Goal: Communication & Community: Answer question/provide support

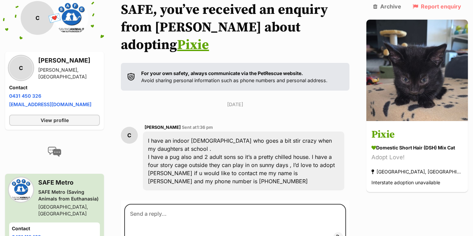
scroll to position [94, 0]
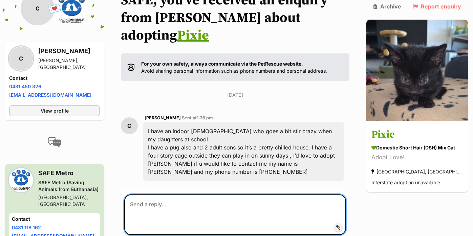
click at [277, 195] on textarea at bounding box center [235, 215] width 222 height 41
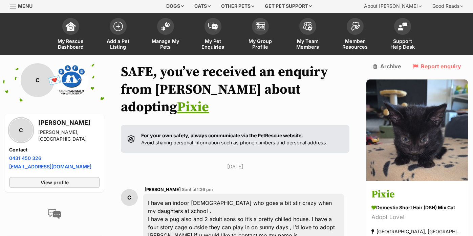
scroll to position [8, 0]
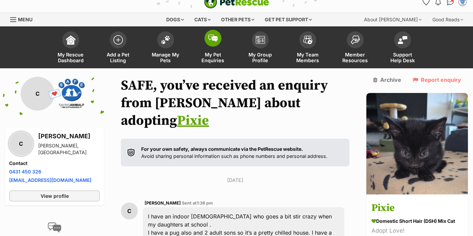
type textarea "Hi Cheryl,"
click at [213, 49] on link "My Pet Enquiries" at bounding box center [212, 48] width 47 height 40
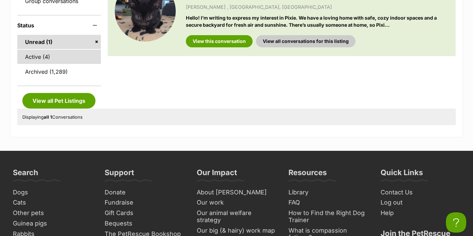
click at [65, 54] on link "Active (4)" at bounding box center [59, 57] width 84 height 14
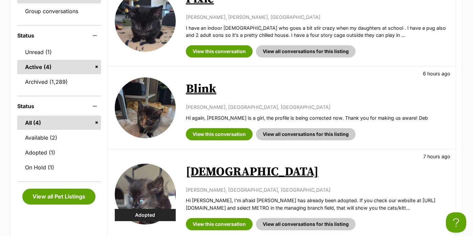
scroll to position [166, 0]
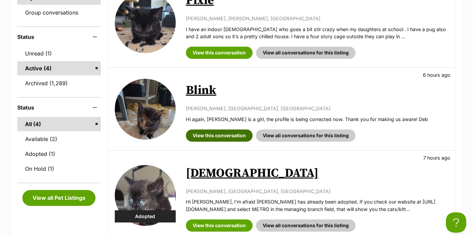
click at [189, 130] on link "View this conversation" at bounding box center [219, 136] width 67 height 12
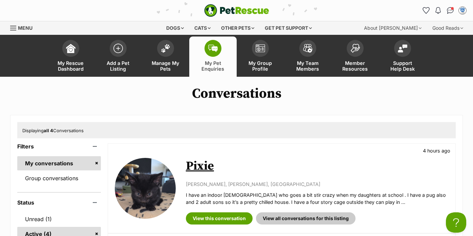
scroll to position [0, 0]
click at [233, 216] on link "View this conversation" at bounding box center [219, 219] width 67 height 12
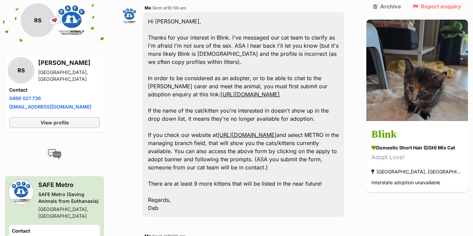
scroll to position [326, 0]
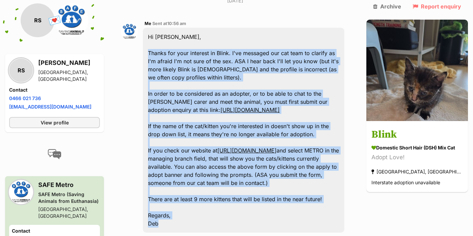
drag, startPoint x: 150, startPoint y: 26, endPoint x: 226, endPoint y: 210, distance: 198.1
click at [226, 210] on div "Hi Rani, Thanks for your interest in Blink. I've messaged our cat team to clari…" at bounding box center [243, 130] width 201 height 205
copy div "Thanks for your interest in Blink. I've messaged our cat team to clarify as I'm…"
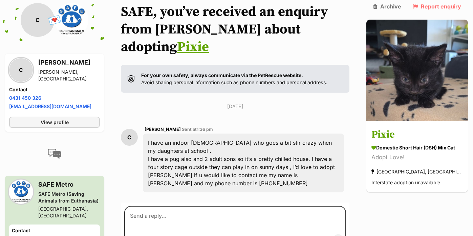
scroll to position [105, 0]
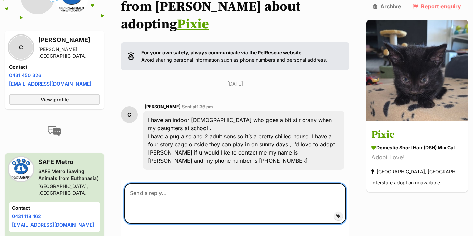
click at [208, 191] on textarea at bounding box center [235, 203] width 222 height 41
paste textarea "Thanks for your interest in Blink. I've messaged our cat team to clarify as I'm…"
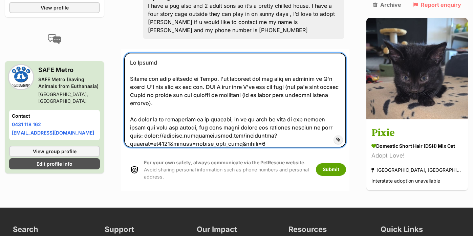
scroll to position [0, 0]
click at [213, 65] on textarea at bounding box center [235, 100] width 222 height 94
click at [213, 61] on textarea at bounding box center [235, 100] width 222 height 94
drag, startPoint x: 217, startPoint y: 59, endPoint x: 325, endPoint y: 80, distance: 110.1
click at [325, 80] on textarea at bounding box center [235, 100] width 222 height 94
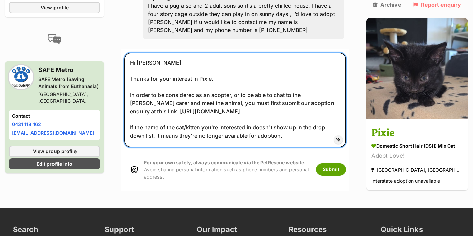
click at [132, 75] on textarea "Hi Cheryl Thanks for your interest in Pixie. In order to be considered as an ad…" at bounding box center [235, 100] width 222 height 94
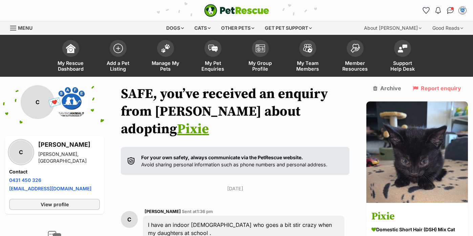
drag, startPoint x: 283, startPoint y: 45, endPoint x: 231, endPoint y: -25, distance: 88.0
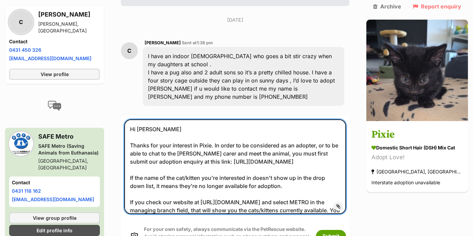
scroll to position [167, 0]
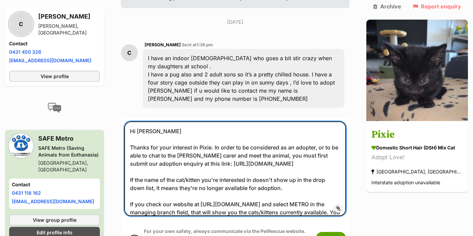
type textarea "Hi Cheryl Thanks for your interest in Pixie. In order to be considered as an ad…"
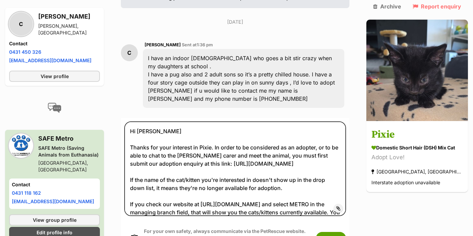
click at [340, 221] on div "For your own safety, always communicate via the PetRescue website. Avoid sharin…" at bounding box center [235, 238] width 222 height 35
click at [342, 232] on button "Submit" at bounding box center [331, 238] width 30 height 12
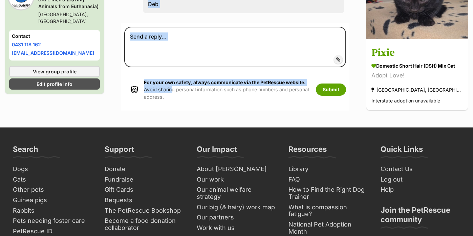
scroll to position [458, 0]
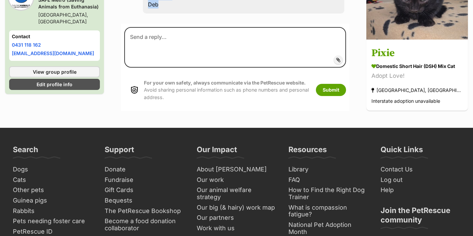
drag, startPoint x: 150, startPoint y: 136, endPoint x: 145, endPoint y: 3, distance: 132.5
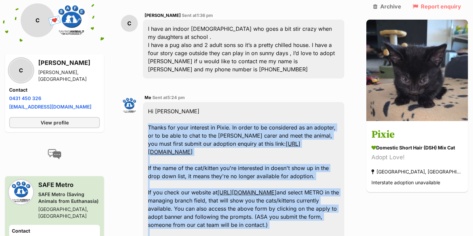
scroll to position [196, 0]
copy div "Thanks for your interest in Pixie. In order to be considered as an adopter, or …"
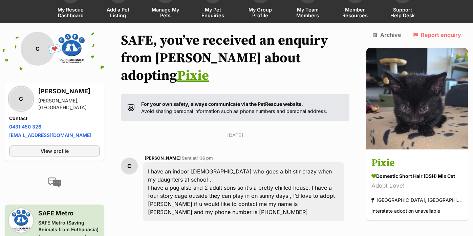
scroll to position [45, 0]
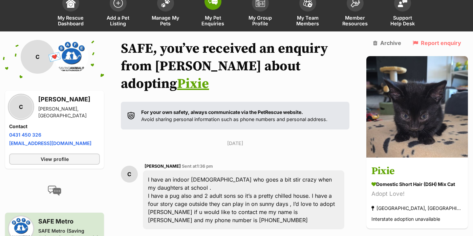
click at [204, 4] on link "My Pet Enquiries" at bounding box center [212, 11] width 47 height 40
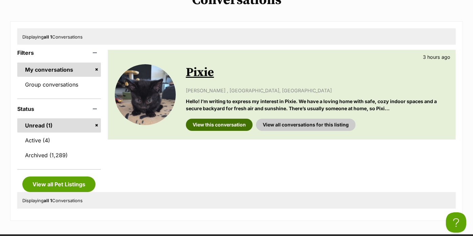
scroll to position [93, 0]
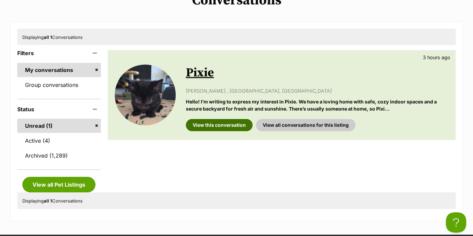
click at [225, 119] on link "View this conversation" at bounding box center [219, 125] width 67 height 12
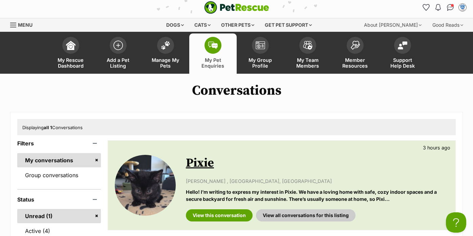
scroll to position [3, 0]
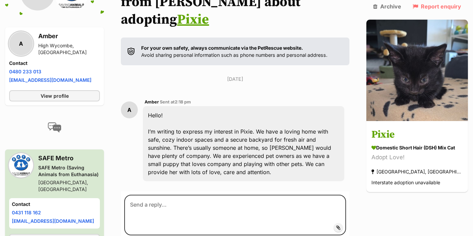
scroll to position [113, 0]
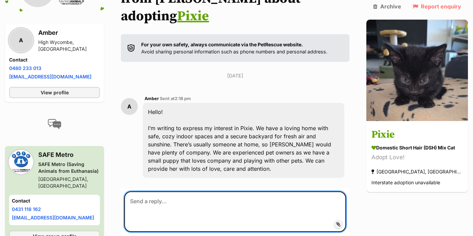
click at [230, 192] on textarea at bounding box center [235, 212] width 222 height 41
paste textarea "Thanks for your interest in Pixie. In order to be considered as an adopter, or …"
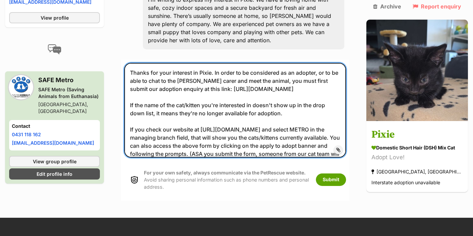
scroll to position [241, 0]
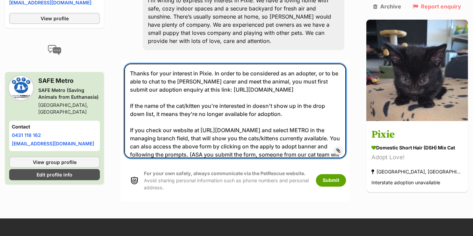
click at [132, 64] on textarea "Thanks for your interest in Pixie. In order to be considered as an adopter, or …" at bounding box center [235, 111] width 222 height 94
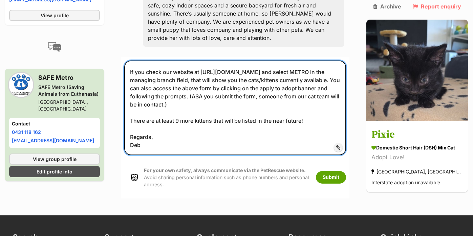
scroll to position [0, 0]
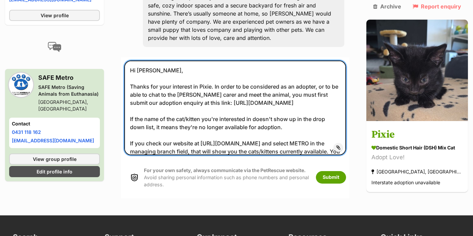
drag, startPoint x: 159, startPoint y: 135, endPoint x: 118, endPoint y: 13, distance: 128.2
click at [118, 13] on div "Back to all conversations 💌 Conversation participant details A A Amber High Wyc…" at bounding box center [236, 19] width 473 height 357
type textarea "Hi Amber, Thanks for your interest in Pixie. In order to be considered as an ad…"
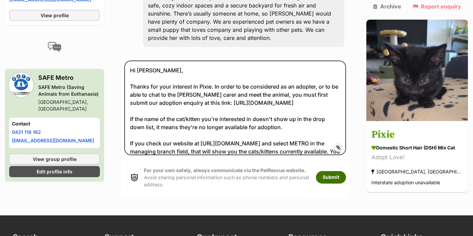
click at [335, 171] on button "Submit" at bounding box center [331, 177] width 30 height 12
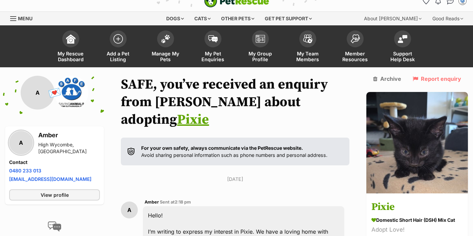
scroll to position [245, 0]
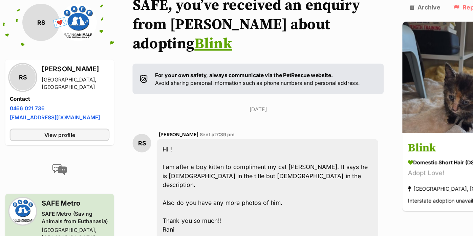
scroll to position [27, 0]
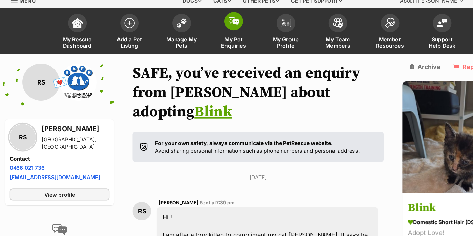
click at [217, 20] on img at bounding box center [212, 19] width 9 height 7
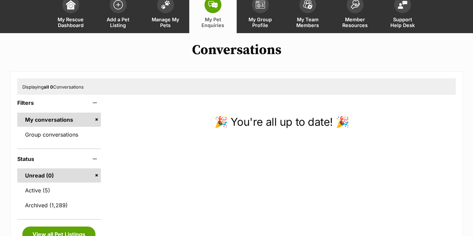
scroll to position [63, 0]
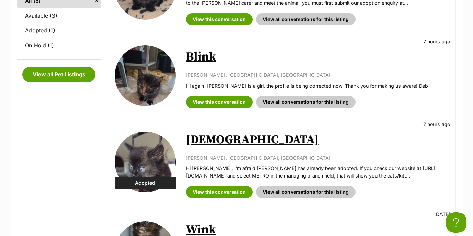
scroll to position [311, 0]
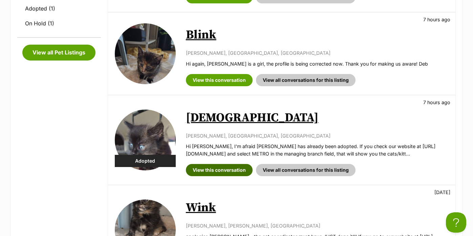
click at [197, 167] on link "View this conversation" at bounding box center [219, 170] width 67 height 12
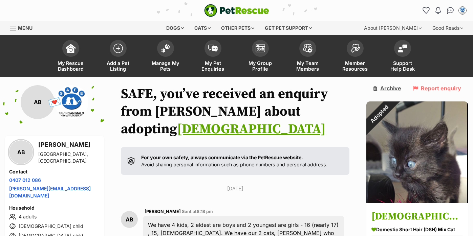
click at [377, 87] on icon at bounding box center [375, 88] width 4 height 5
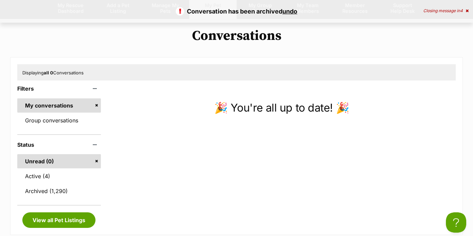
scroll to position [26, 0]
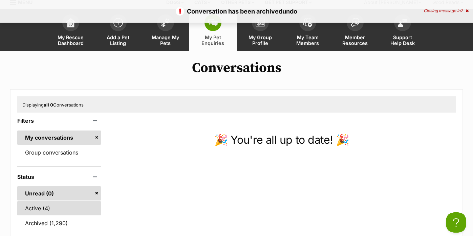
click at [100, 206] on link "Active (4)" at bounding box center [59, 208] width 84 height 14
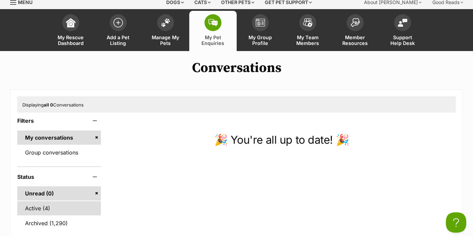
click at [98, 206] on link "Active (4)" at bounding box center [59, 208] width 84 height 14
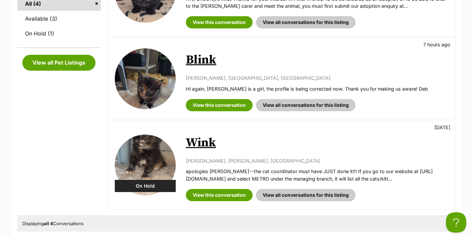
scroll to position [290, 0]
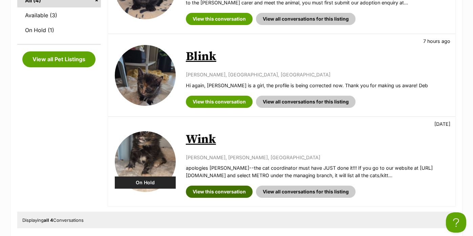
click at [191, 191] on link "View this conversation" at bounding box center [219, 192] width 67 height 12
click at [201, 191] on link "View this conversation" at bounding box center [219, 192] width 67 height 12
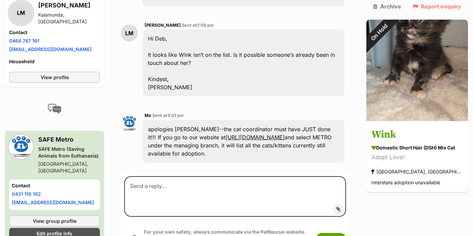
scroll to position [496, 0]
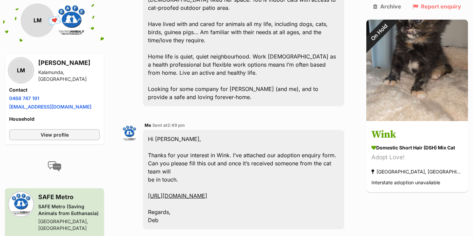
scroll to position [250, 0]
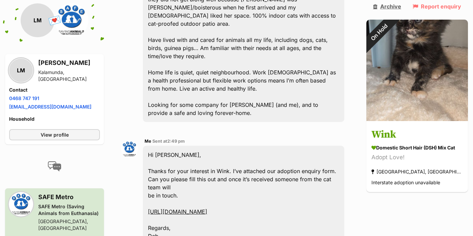
click at [389, 5] on link "Archive" at bounding box center [387, 6] width 28 height 6
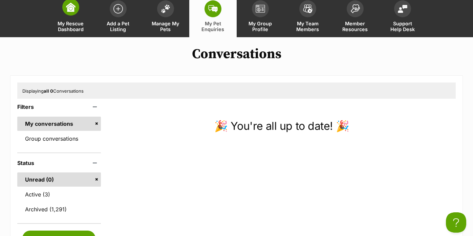
scroll to position [39, 0]
